Goal: Task Accomplishment & Management: Manage account settings

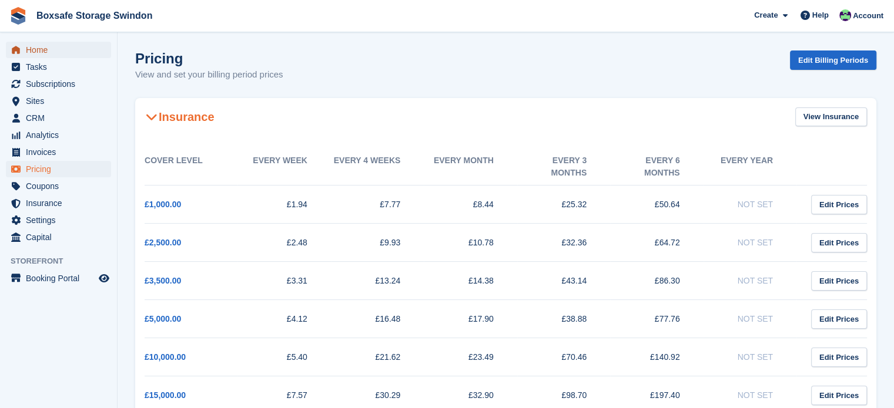
click at [29, 52] on span "Home" at bounding box center [61, 50] width 71 height 16
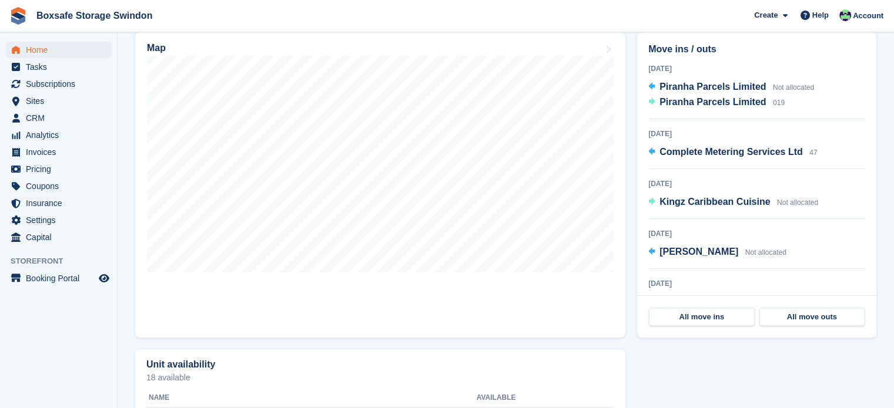
scroll to position [303, 0]
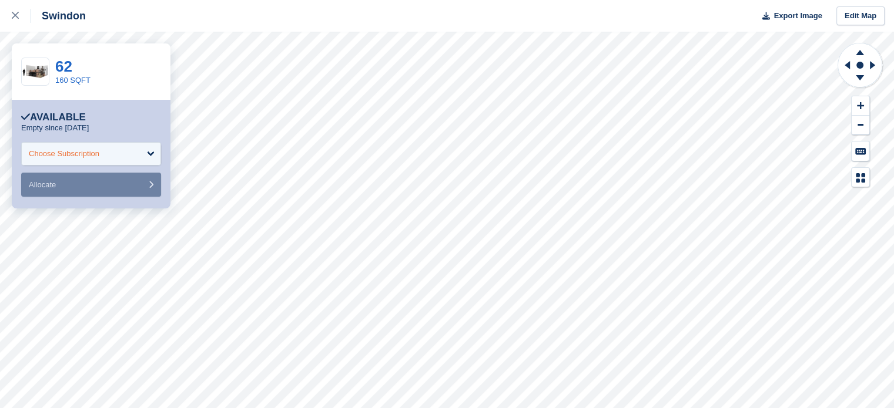
click at [101, 161] on div "Choose Subscription" at bounding box center [91, 154] width 140 height 24
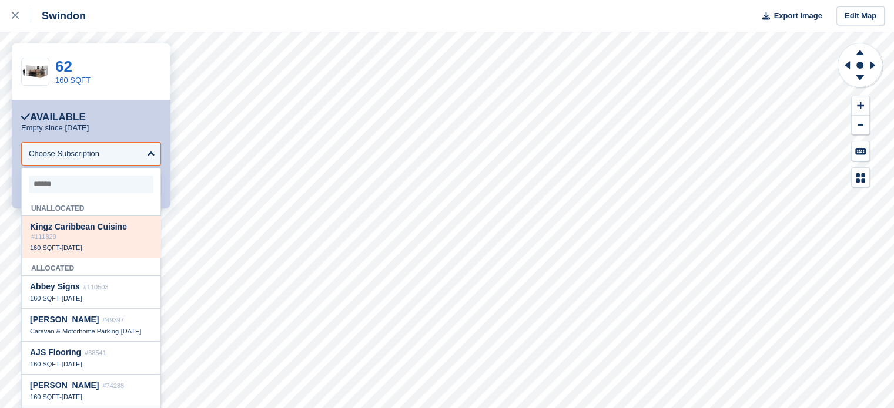
click at [94, 234] on div "Kingz Caribbean Cuisine #111829" at bounding box center [91, 231] width 122 height 19
select select "******"
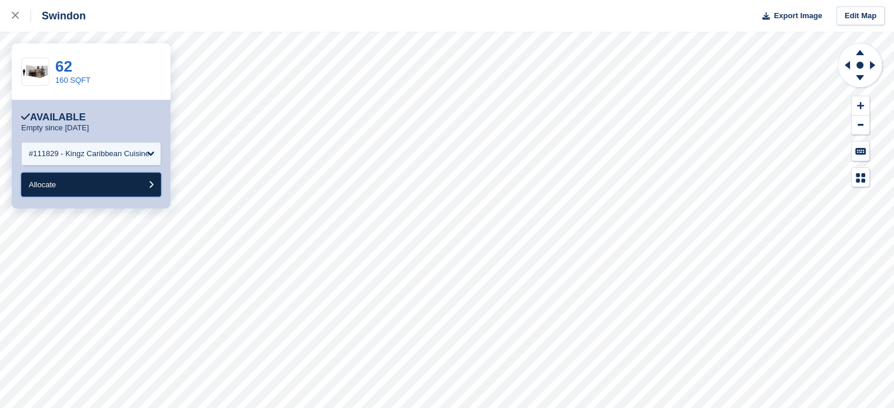
click at [75, 185] on button "Allocate" at bounding box center [91, 185] width 140 height 24
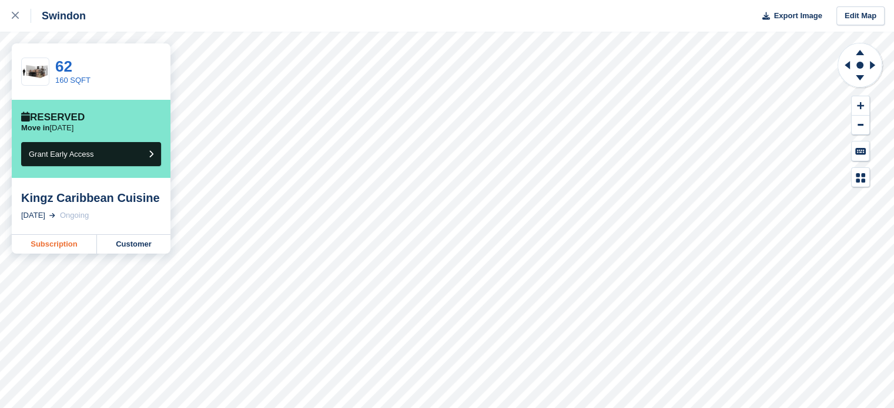
click at [56, 244] on link "Subscription" at bounding box center [54, 244] width 85 height 19
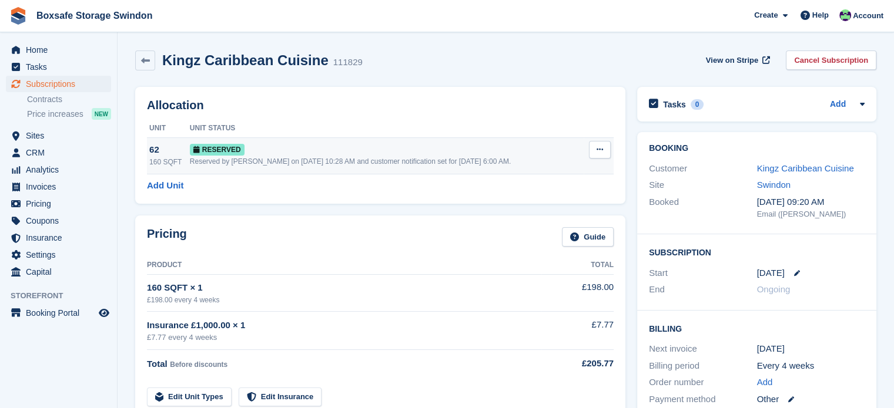
click at [602, 152] on icon at bounding box center [599, 150] width 6 height 8
click at [556, 199] on p "Deallocate" at bounding box center [554, 197] width 102 height 15
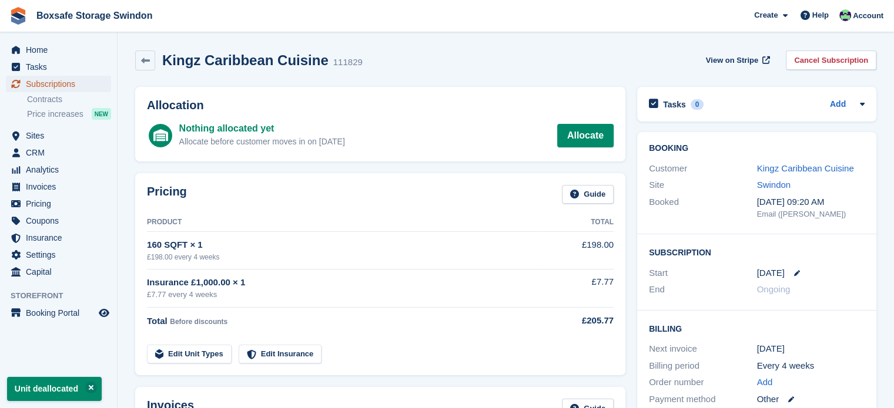
click at [79, 86] on span "Subscriptions" at bounding box center [61, 84] width 71 height 16
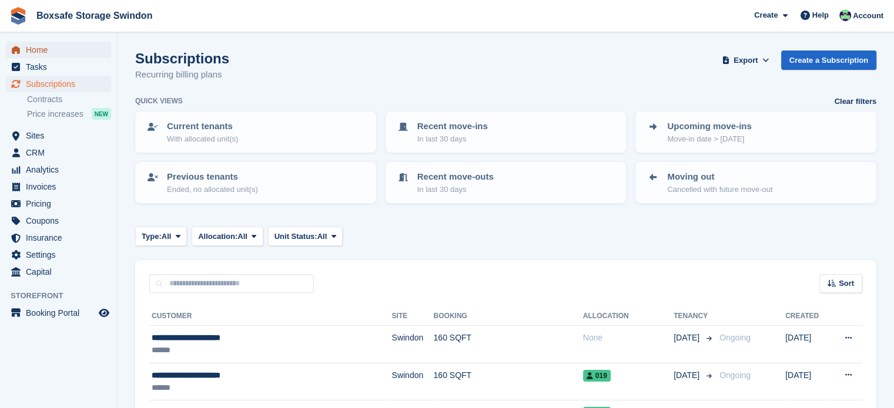
click at [67, 46] on span "Home" at bounding box center [61, 50] width 71 height 16
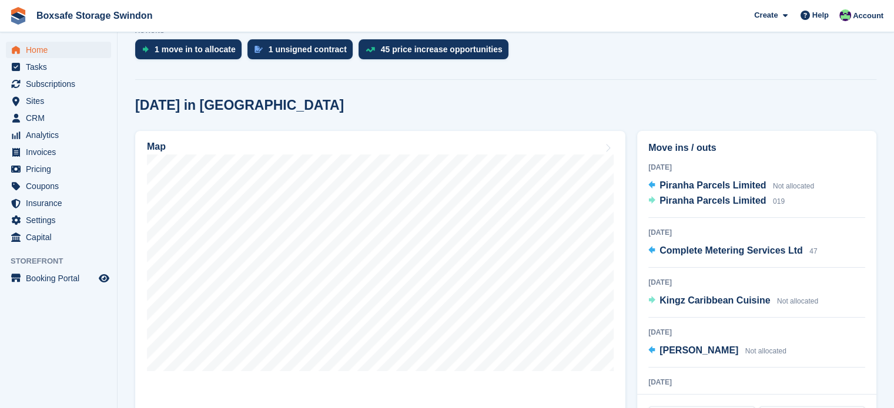
scroll to position [278, 0]
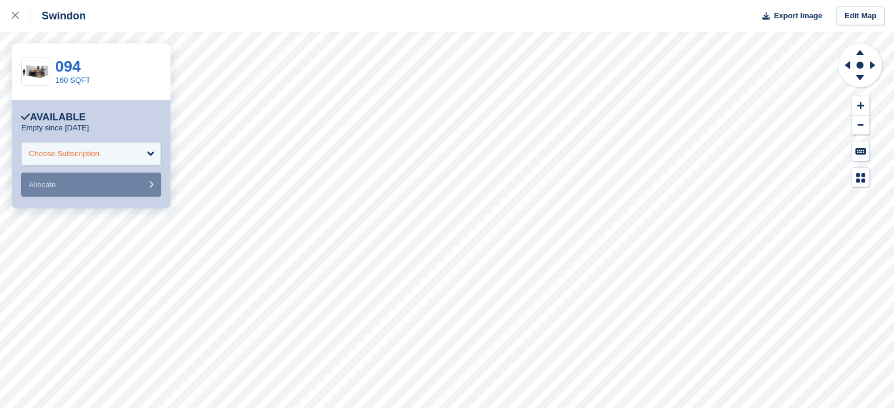
click at [115, 153] on div "Choose Subscription" at bounding box center [91, 154] width 140 height 24
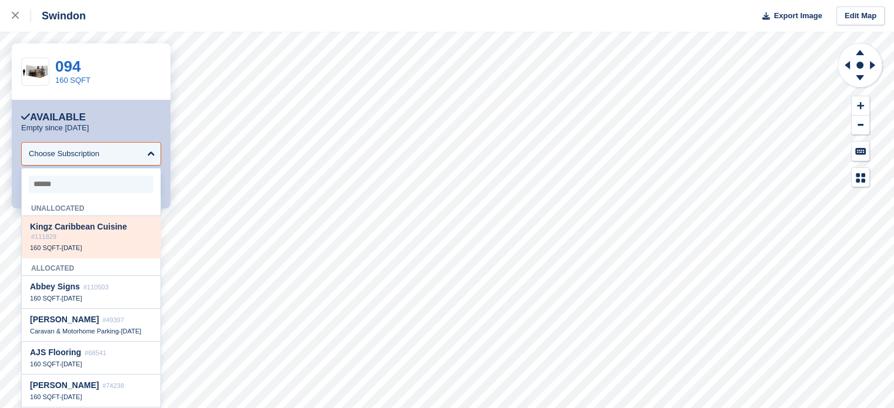
click at [66, 246] on span "4 Oct" at bounding box center [72, 247] width 21 height 7
select select "******"
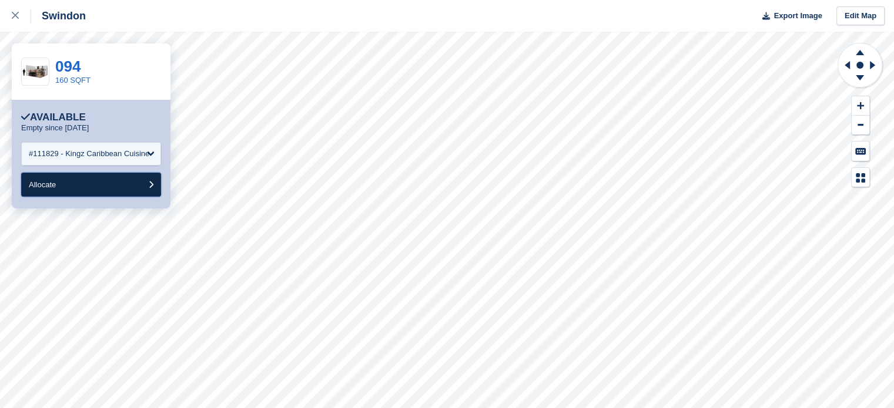
click at [80, 187] on button "Allocate" at bounding box center [91, 185] width 140 height 24
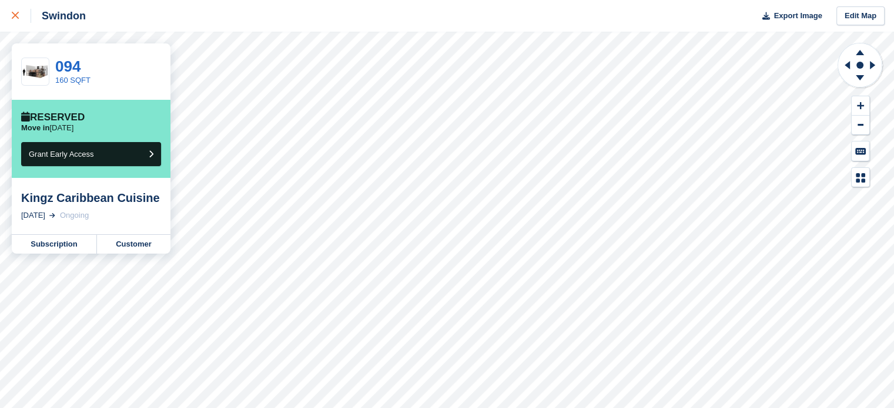
click at [16, 18] on icon at bounding box center [15, 15] width 7 height 7
